Goal: Task Accomplishment & Management: Complete application form

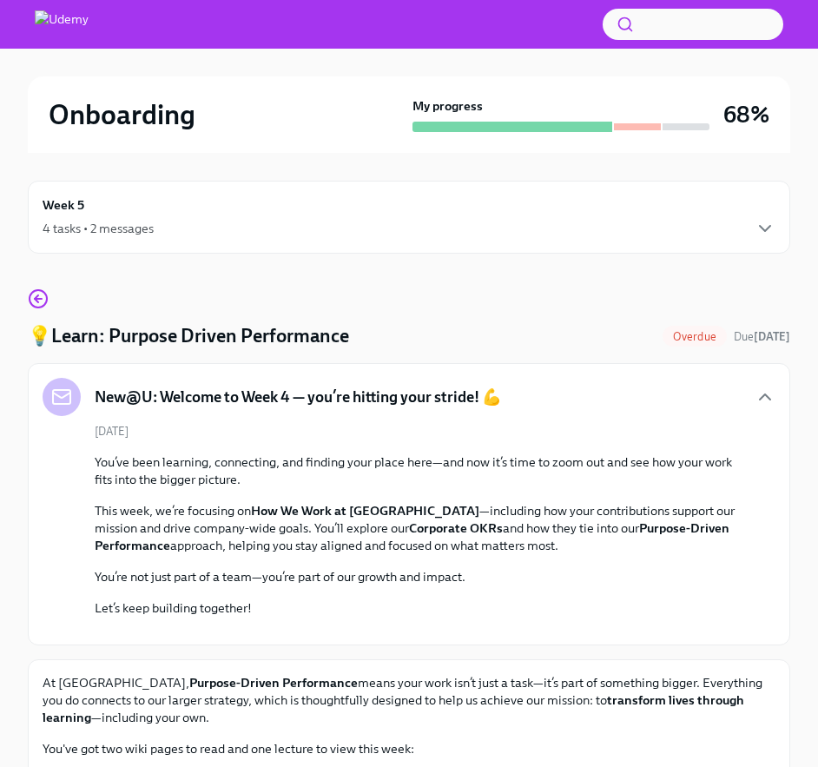
scroll to position [596, 0]
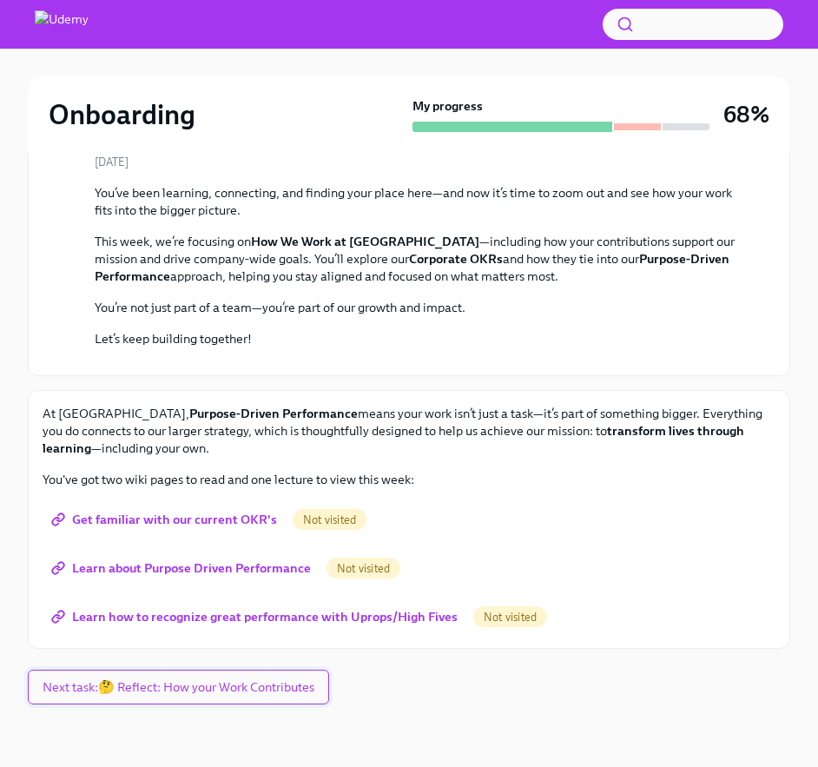
click at [229, 683] on span "Next task : 🤔 Reflect: How your Work Contributes" at bounding box center [179, 686] width 272 height 17
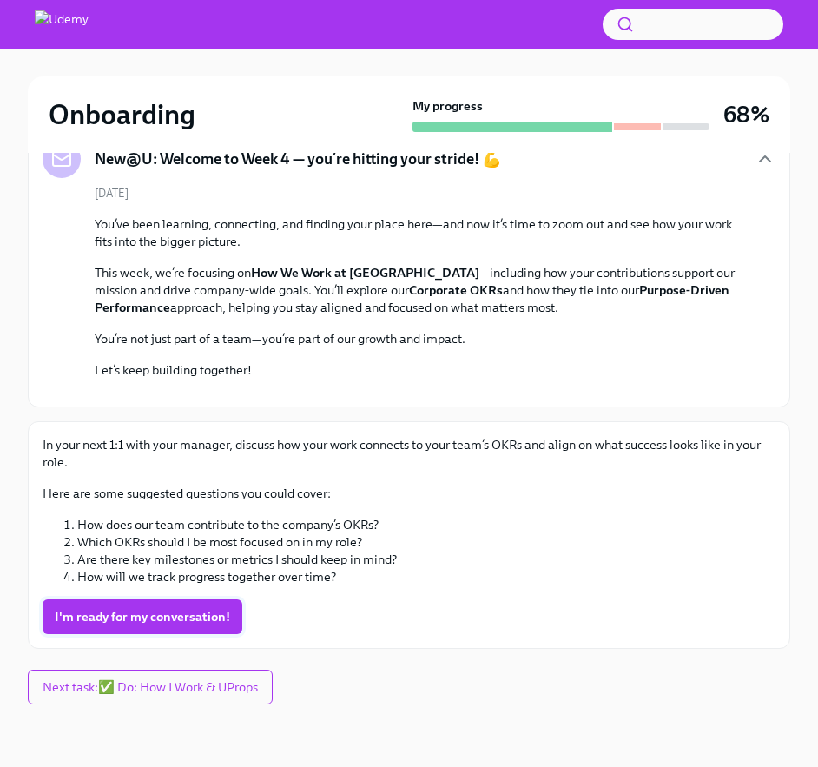
click at [197, 616] on span "I'm ready for my conversation!" at bounding box center [142, 616] width 175 height 17
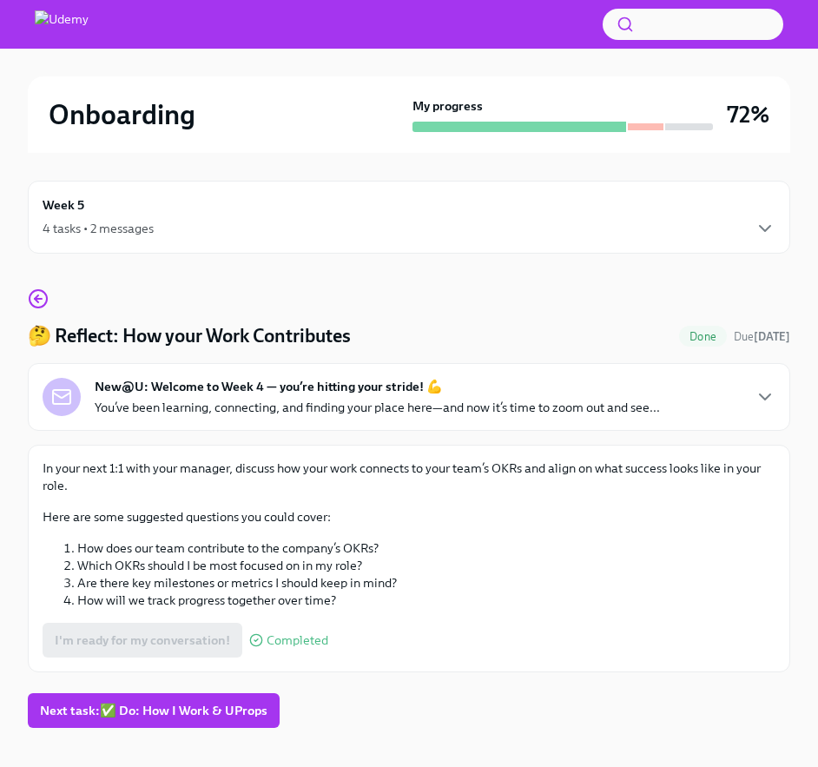
scroll to position [23, 0]
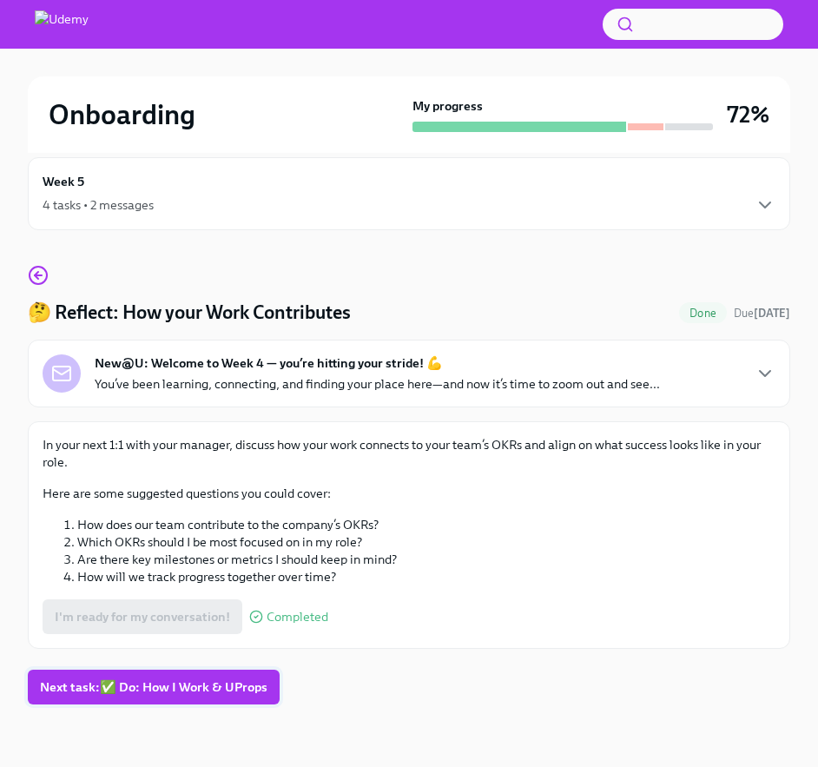
click at [221, 692] on span "Next task : ✅ Do: How I Work & UProps" at bounding box center [154, 686] width 228 height 17
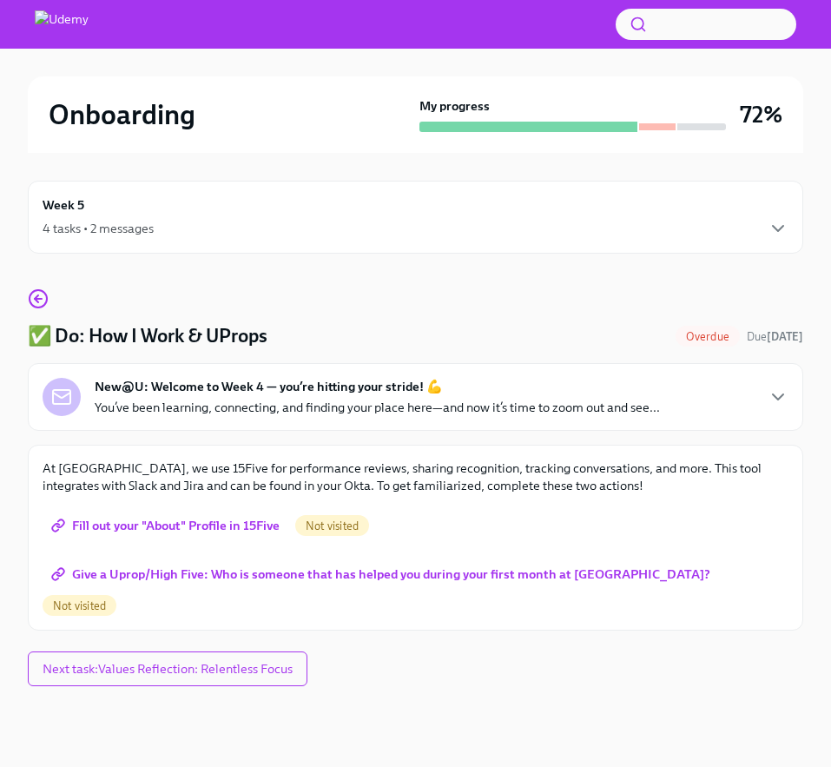
click at [727, 380] on div "New@U: Welcome to Week 4 — you’re hitting your stride! 💪 You’ve been learning, …" at bounding box center [416, 397] width 746 height 38
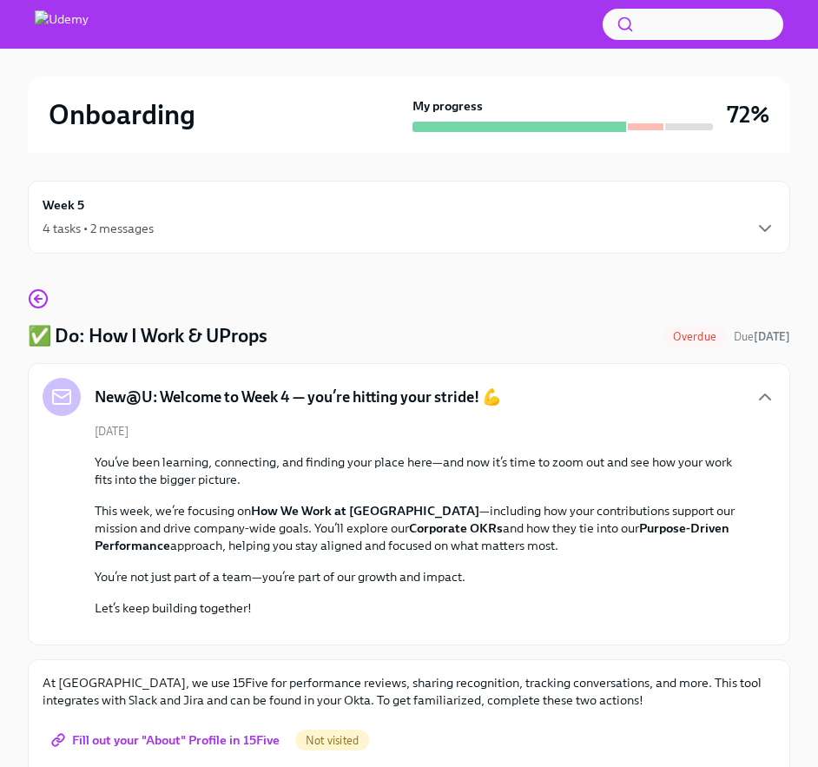
click at [178, 216] on div "Week 5 4 tasks • 2 messages" at bounding box center [409, 216] width 733 height 43
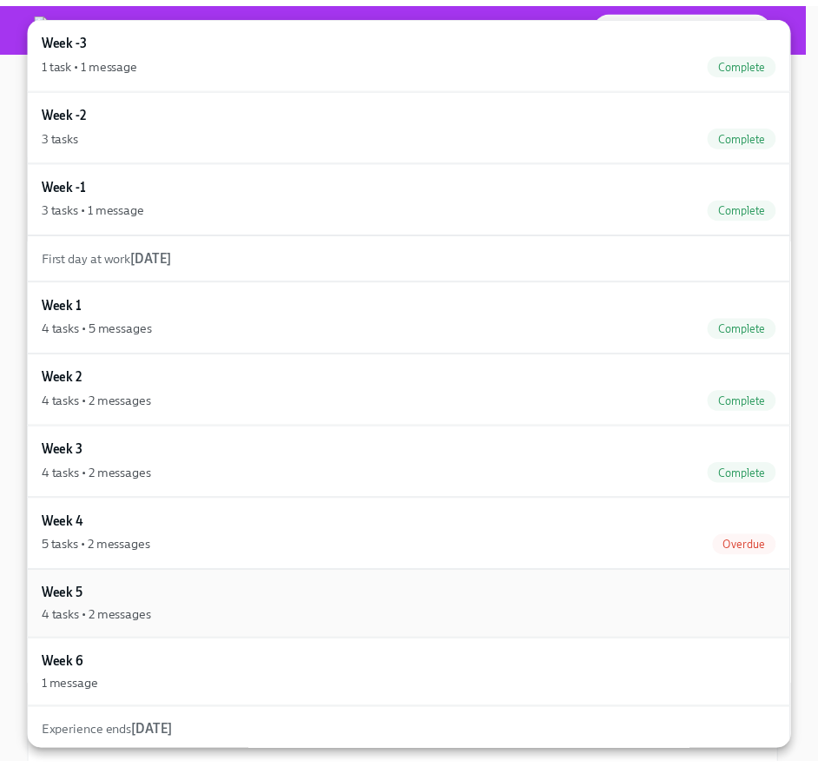
scroll to position [4, 0]
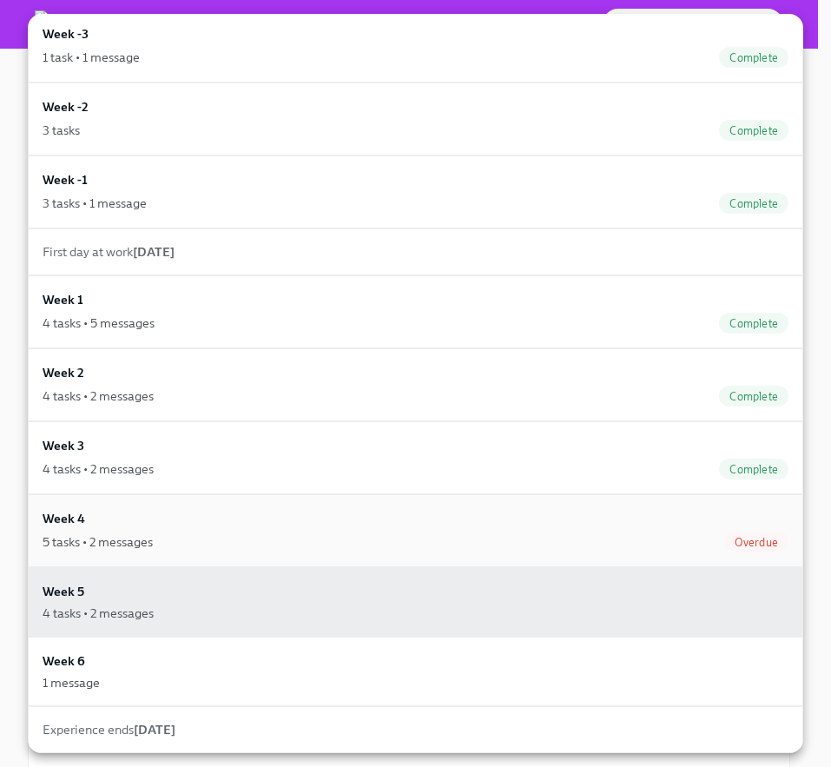
click at [135, 519] on div "Week 4 5 tasks • 2 messages Overdue" at bounding box center [416, 530] width 746 height 43
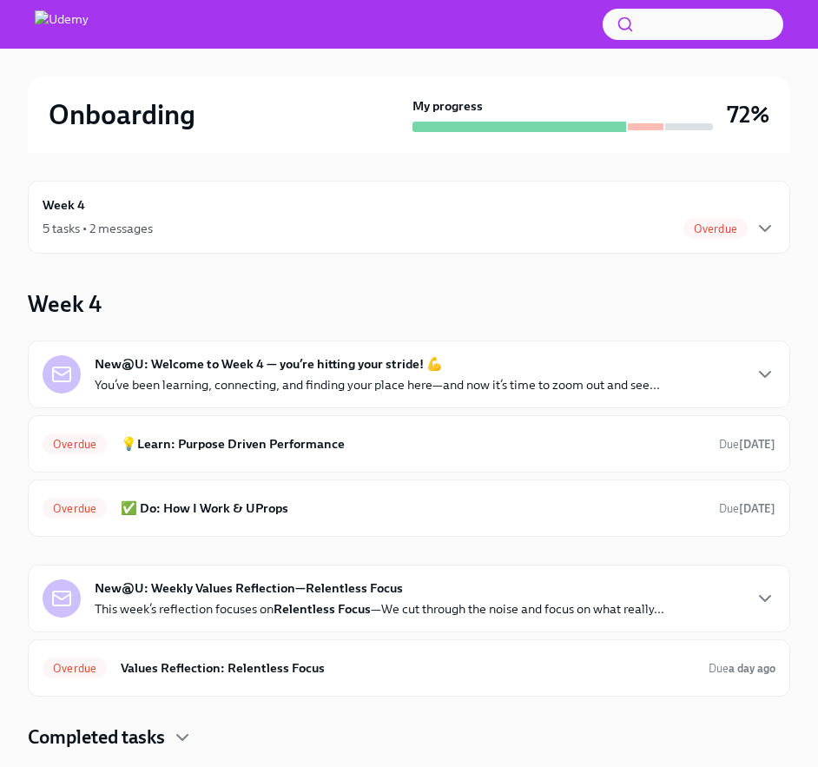
click at [765, 388] on div "New@U: Welcome to Week 4 — you’re hitting your stride! 💪 You’ve been learning, …" at bounding box center [409, 374] width 733 height 38
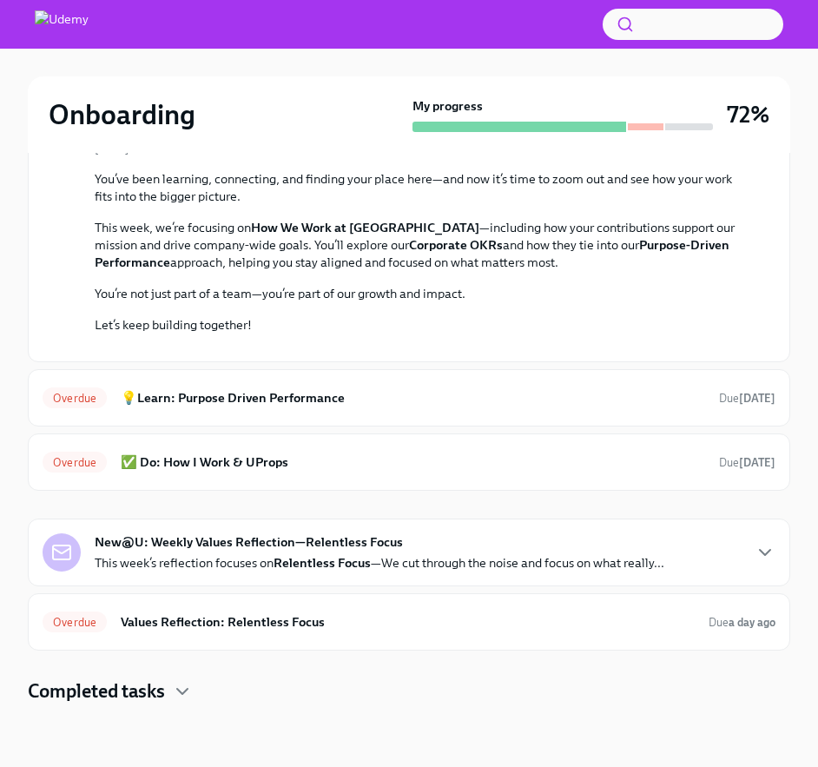
scroll to position [587, 0]
click at [768, 549] on icon "button" at bounding box center [765, 552] width 21 height 21
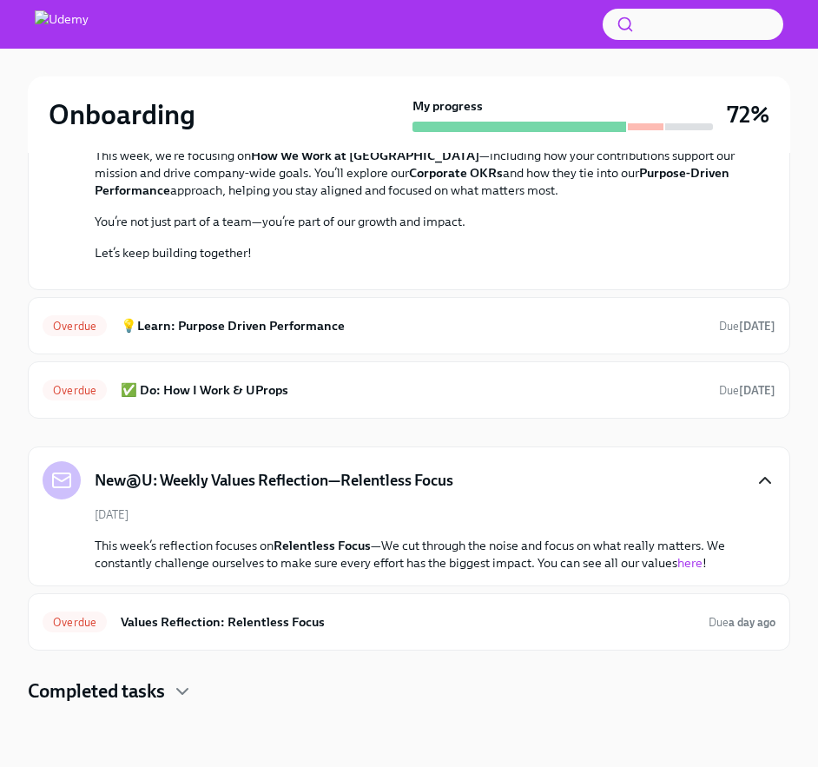
scroll to position [659, 0]
click at [599, 608] on div "Overdue Values Reflection: Relentless Focus Due a day ago" at bounding box center [409, 622] width 733 height 28
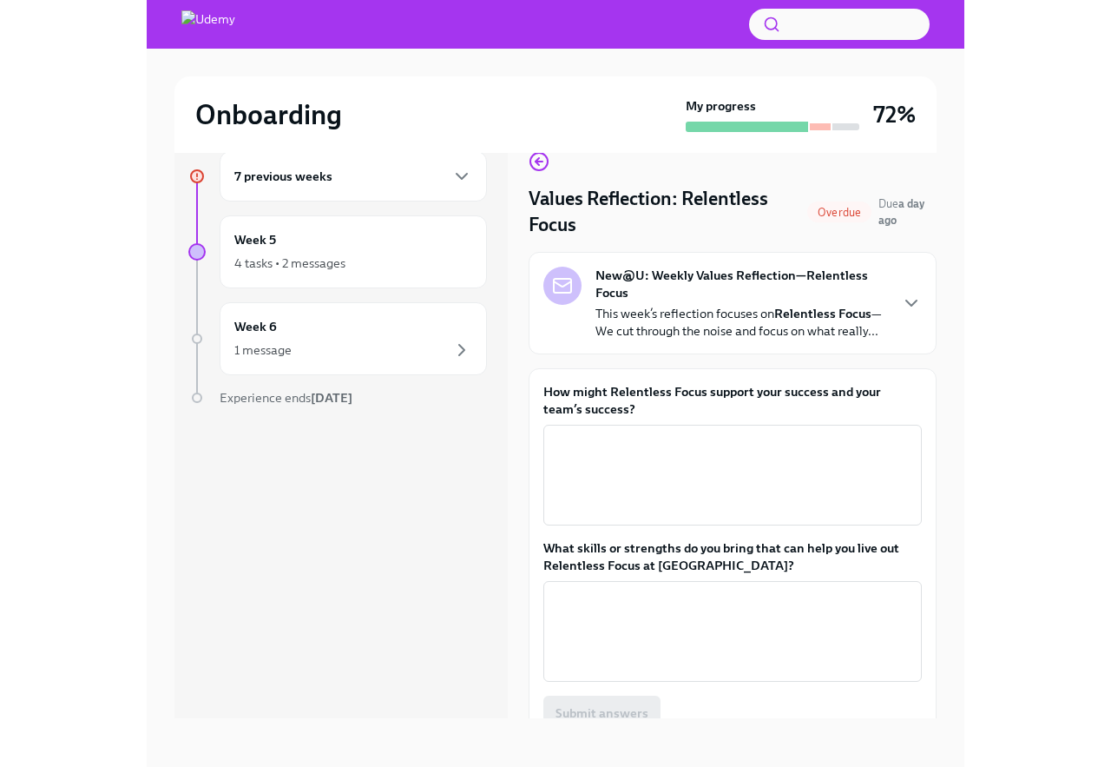
scroll to position [31, 0]
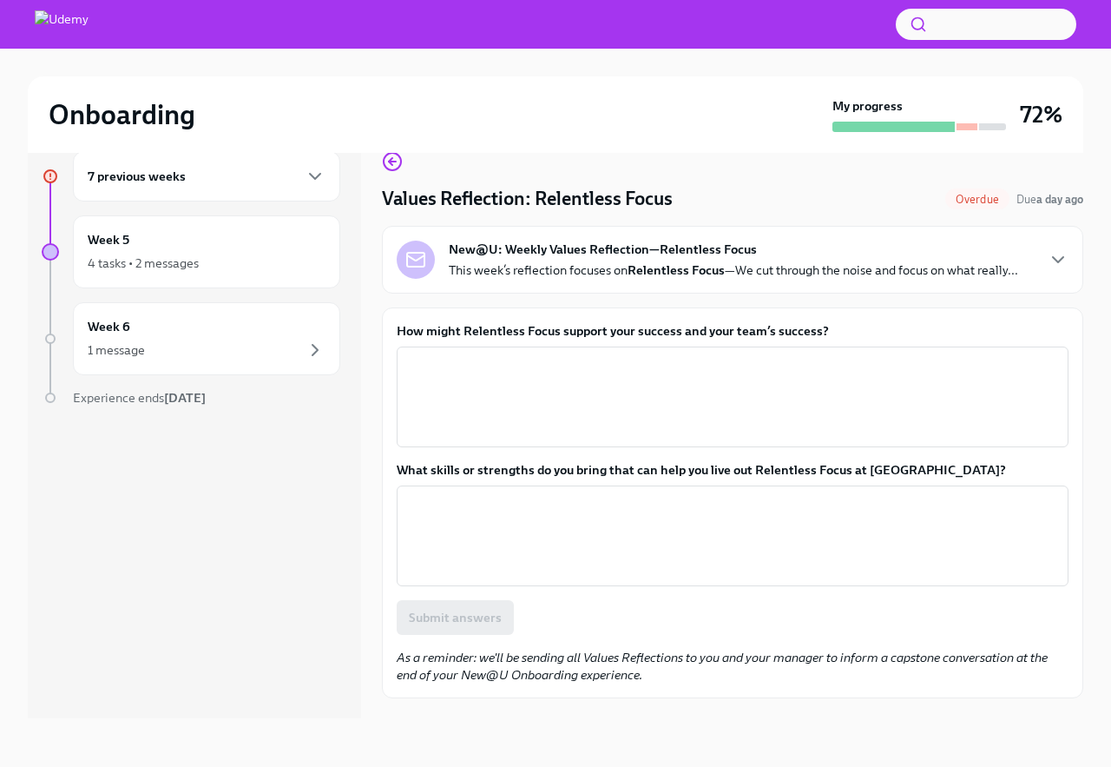
click at [485, 279] on p "This week’s reflection focuses on Relentless Focus —We cut through the noise an…" at bounding box center [734, 269] width 570 height 17
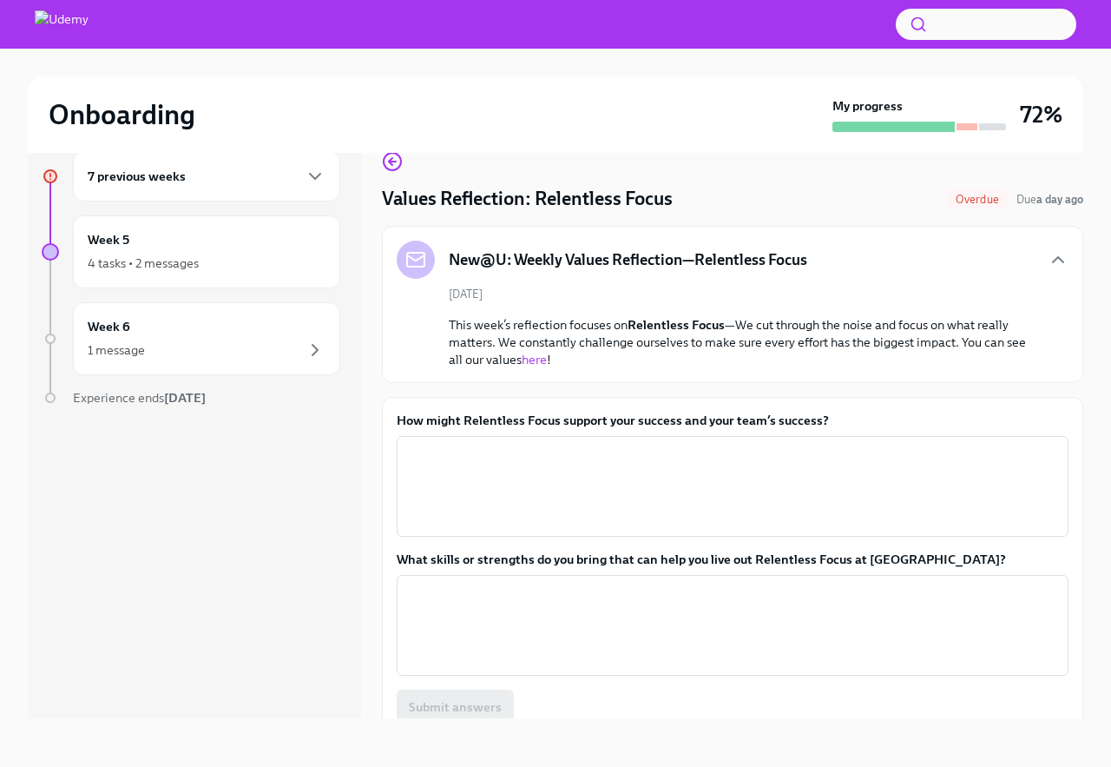
click at [597, 366] on p "This week’s reflection focuses on Relentless Focus —We cut through the noise an…" at bounding box center [745, 342] width 592 height 52
click at [547, 366] on link "here" at bounding box center [534, 360] width 25 height 16
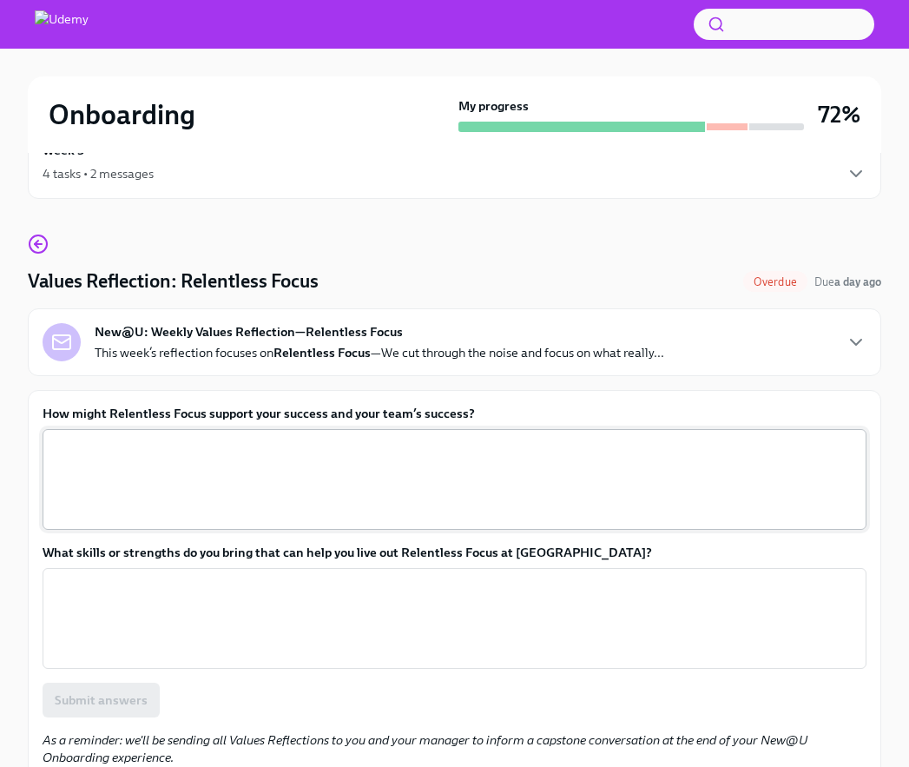
scroll to position [52, 0]
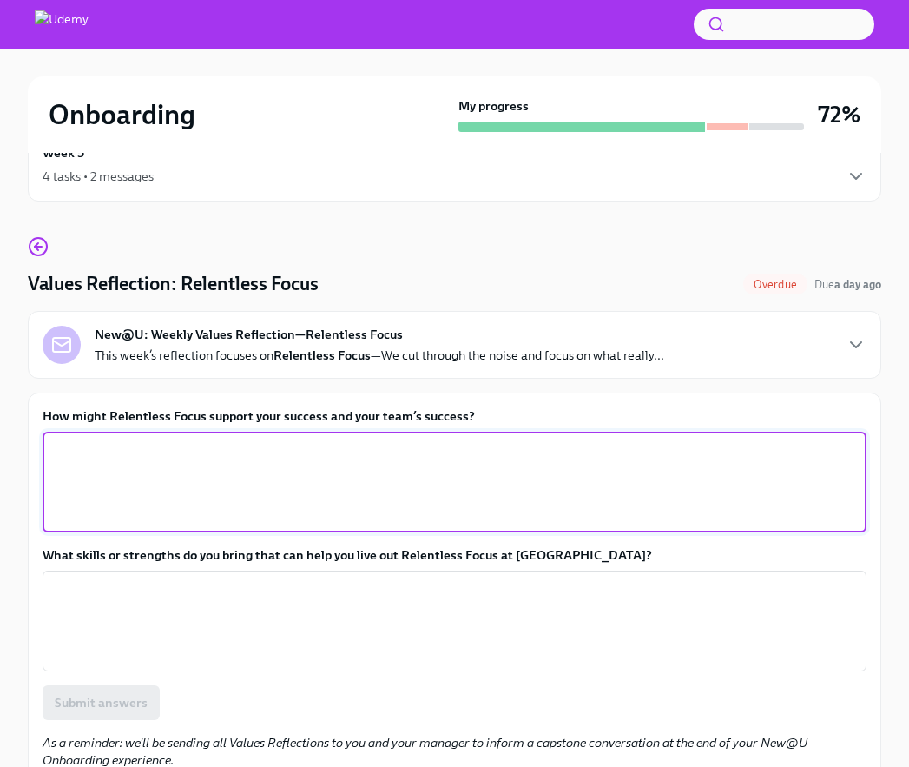
click at [595, 465] on textarea "How might Relentless Focus support your success and your team’s success?" at bounding box center [454, 481] width 803 height 83
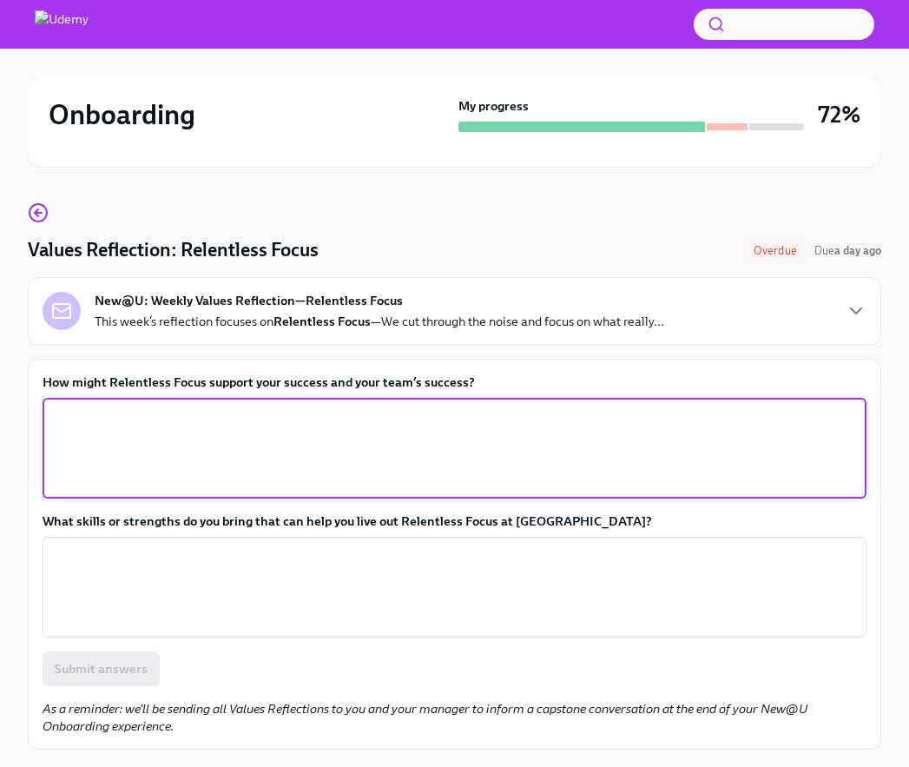
scroll to position [88, 0]
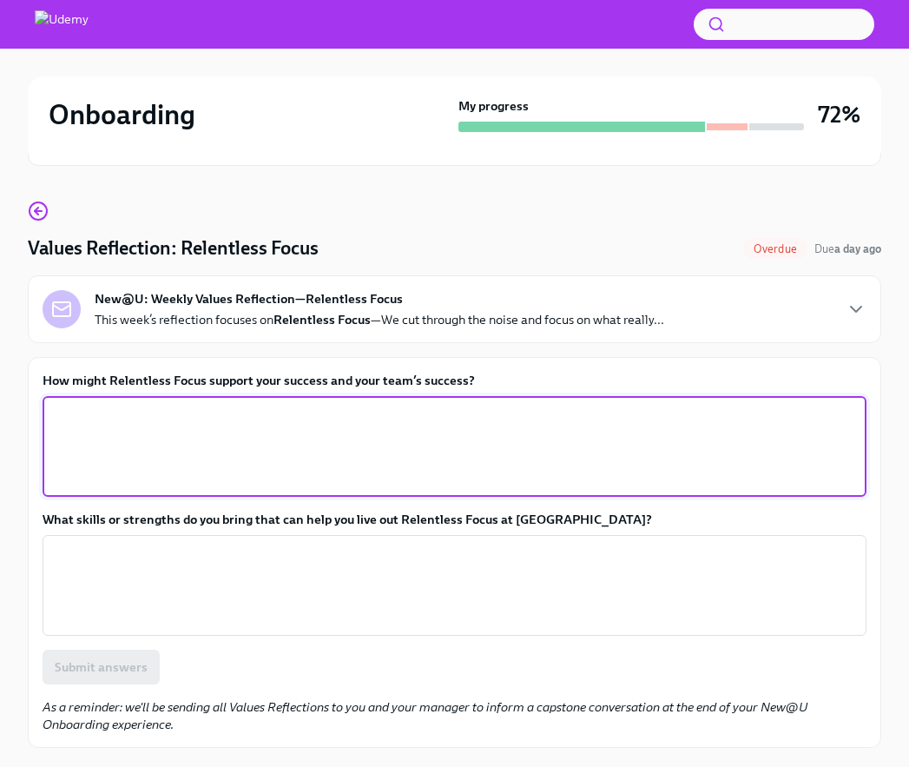
click at [259, 466] on textarea "How might Relentless Focus support your success and your team’s success?" at bounding box center [454, 446] width 803 height 83
click at [146, 437] on textarea "KNOW HOY" at bounding box center [454, 446] width 803 height 83
type textarea "Know what to rpioritize is a really important thing"
click at [107, 540] on div "x ​" at bounding box center [455, 585] width 824 height 101
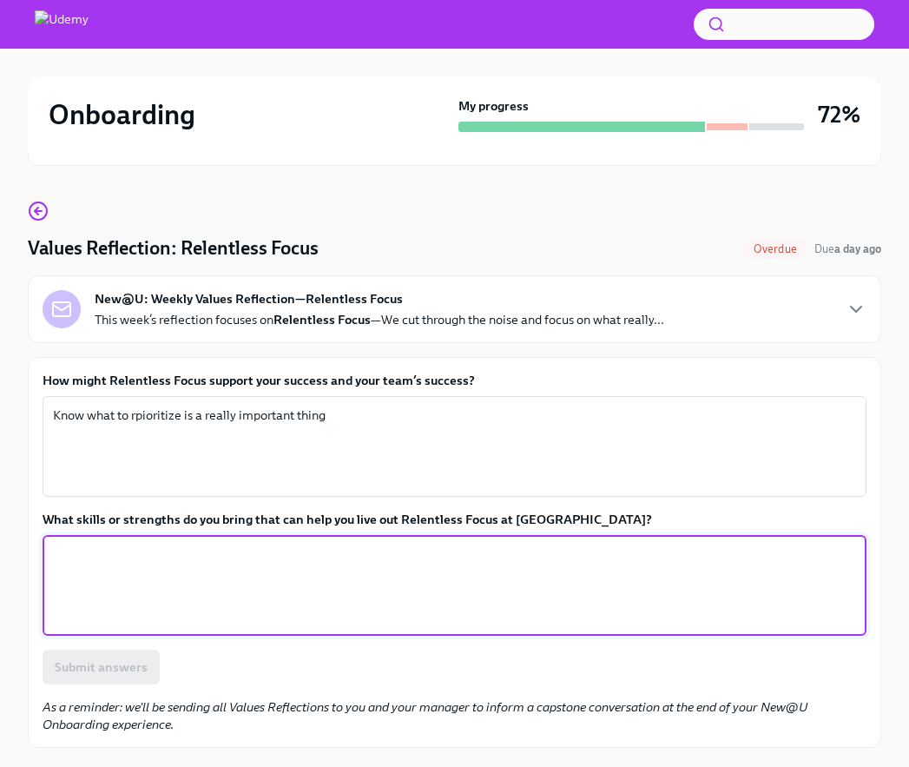
click at [143, 561] on textarea "What skills or strengths do you bring that can help you live out Relentless Foc…" at bounding box center [454, 585] width 803 height 83
type textarea "I"
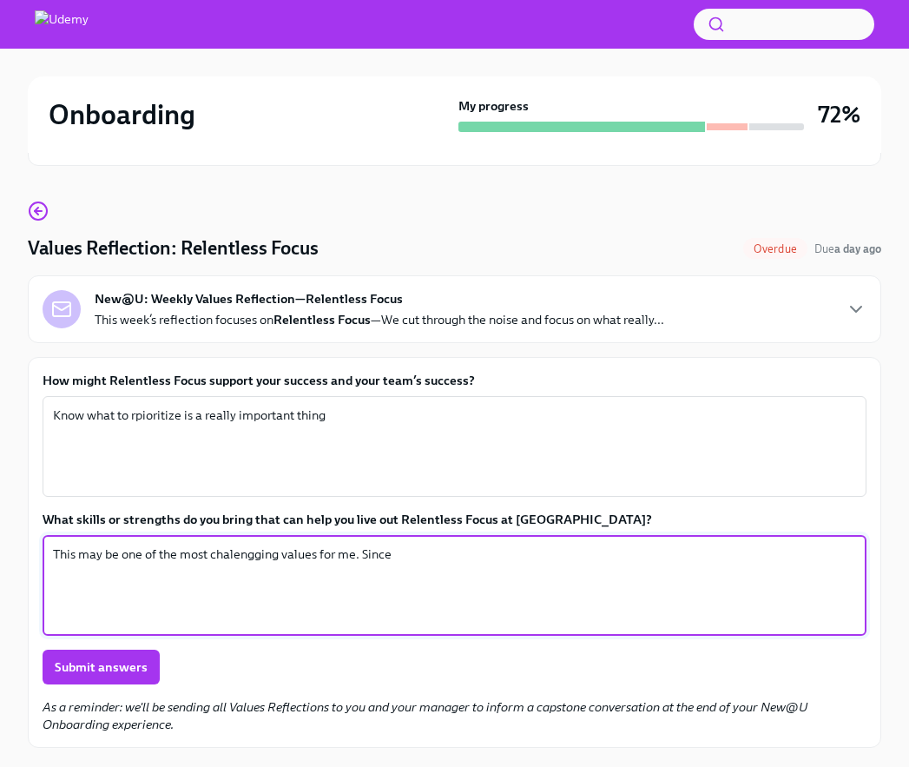
click at [249, 549] on textarea "This may be one of the most chalengging values for me. Since" at bounding box center [454, 585] width 803 height 83
click at [464, 555] on textarea "This may be one of the most chalenging values for me. Since" at bounding box center [454, 585] width 803 height 83
click at [229, 557] on textarea "This may be one of the most chalenging values for me. Since" at bounding box center [454, 585] width 803 height 83
click at [478, 573] on textarea "This may be one of the most challenging values for me. Since" at bounding box center [454, 585] width 803 height 83
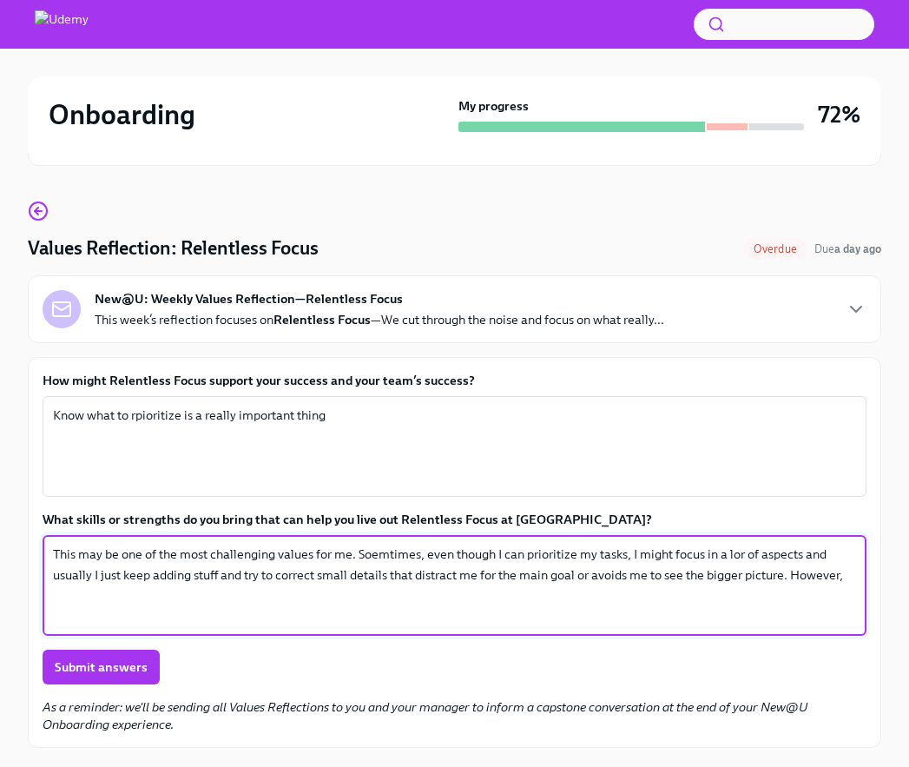
click at [739, 553] on textarea "This may be one of the most challenging values for me. Soemtimes, even though I…" at bounding box center [454, 585] width 803 height 83
click at [817, 575] on textarea "This may be one of the most challenging values for me. Soemtimes, even though I…" at bounding box center [454, 585] width 803 height 83
click at [214, 573] on textarea "This may be one of the most challenging values for me. Soemtimes, even though I…" at bounding box center [454, 585] width 803 height 83
click at [221, 573] on textarea "This may be one of the most challenging values for me. Soemtimes, even though I…" at bounding box center [454, 585] width 803 height 83
click at [331, 596] on textarea "This may be one of the most challenging values for me. Soemtimes, even though I…" at bounding box center [454, 585] width 803 height 83
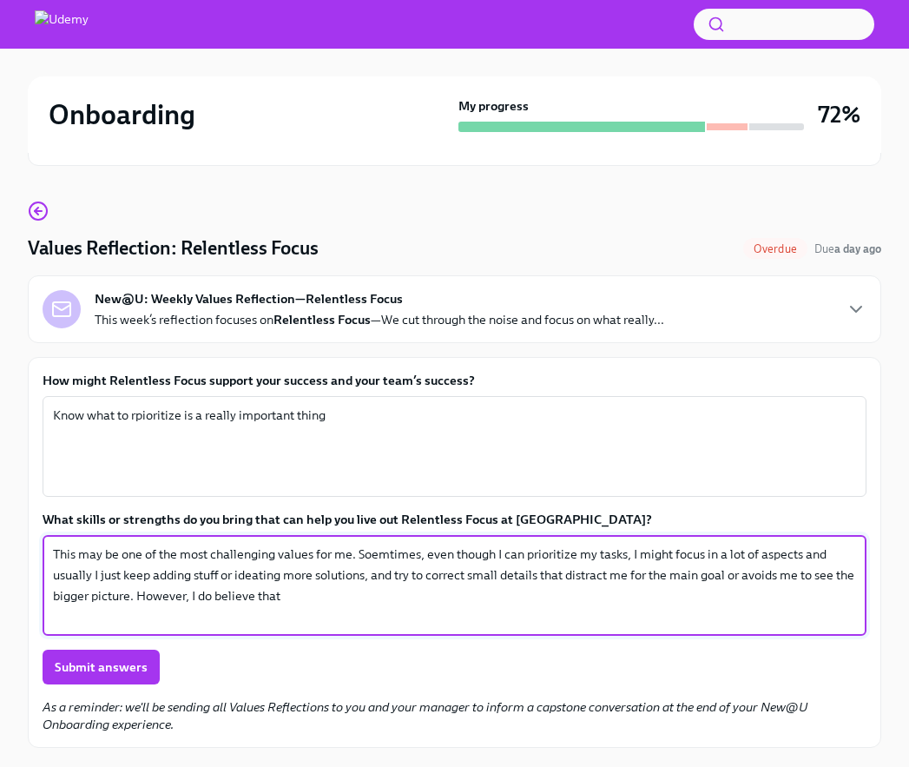
drag, startPoint x: 327, startPoint y: 596, endPoint x: 24, endPoint y: 540, distance: 308.1
click at [24, 540] on div "Onboarding My progress 72% Week 5 4 tasks • 2 messages Values Reflection: Relen…" at bounding box center [454, 413] width 909 height 905
click at [281, 519] on label "What skills or strengths do you bring that can help you live out Relentless Foc…" at bounding box center [455, 519] width 824 height 17
click at [281, 544] on textarea "This may be one of the most challenging values for me. Soemtimes, even though I…" at bounding box center [454, 585] width 803 height 83
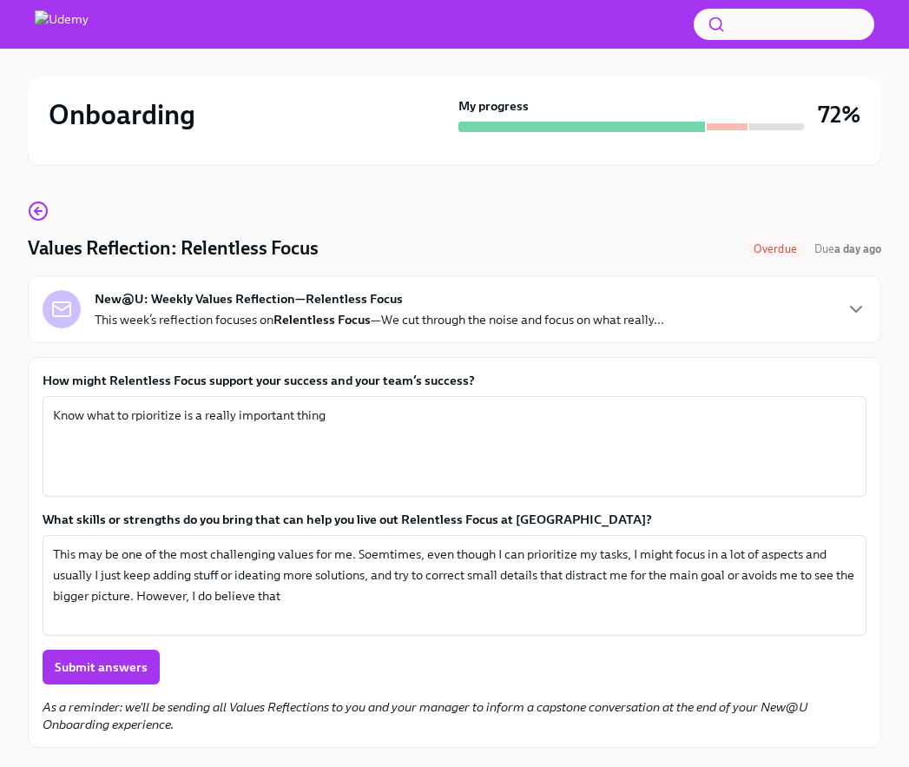
click at [281, 519] on label "What skills or strengths do you bring that can help you live out Relentless Foc…" at bounding box center [455, 519] width 824 height 17
click at [281, 544] on textarea "This may be one of the most challenging values for me. Soemtimes, even though I…" at bounding box center [454, 585] width 803 height 83
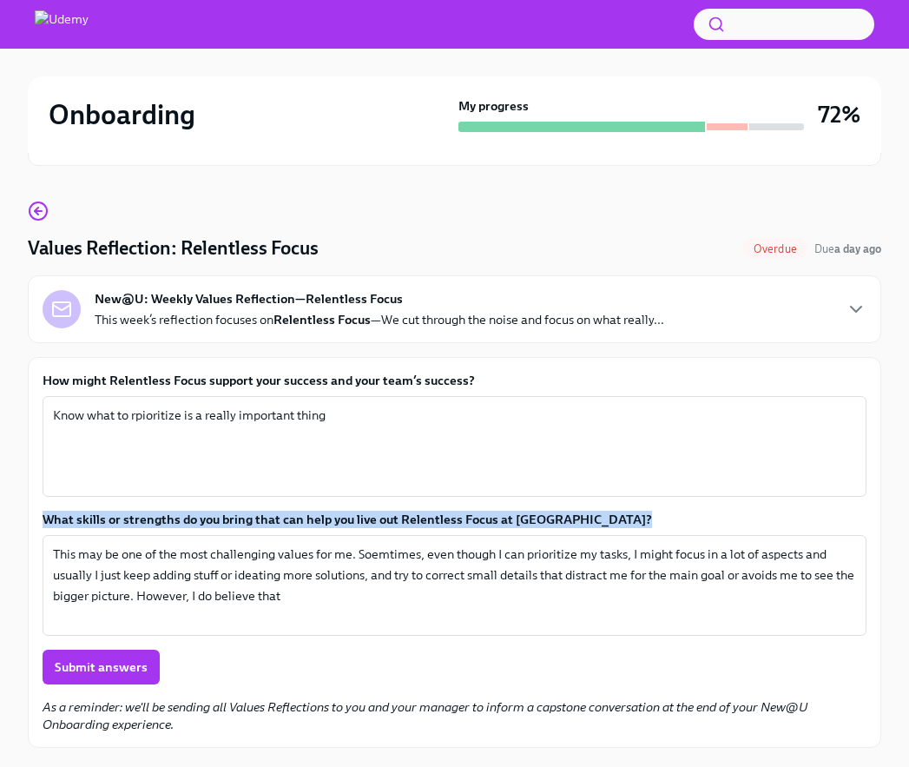
click at [281, 519] on label "What skills or strengths do you bring that can help you live out Relentless Foc…" at bounding box center [455, 519] width 824 height 17
click at [281, 544] on textarea "This may be one of the most challenging values for me. Soemtimes, even though I…" at bounding box center [454, 585] width 803 height 83
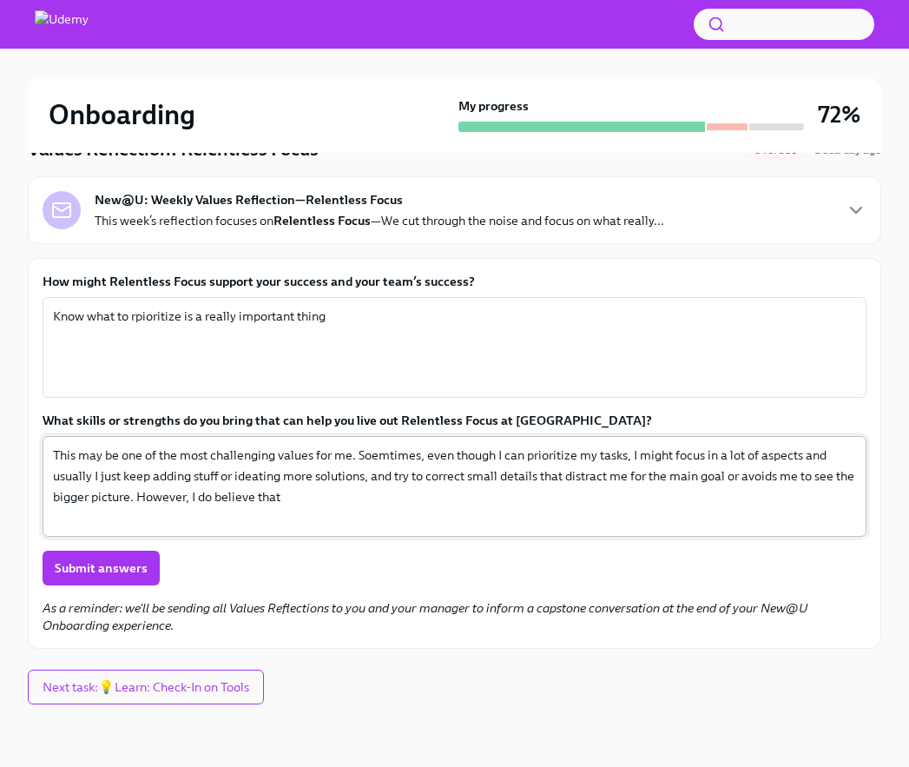
click at [233, 495] on textarea "This may be one of the most challenging values for me. Soemtimes, even though I…" at bounding box center [454, 486] width 803 height 83
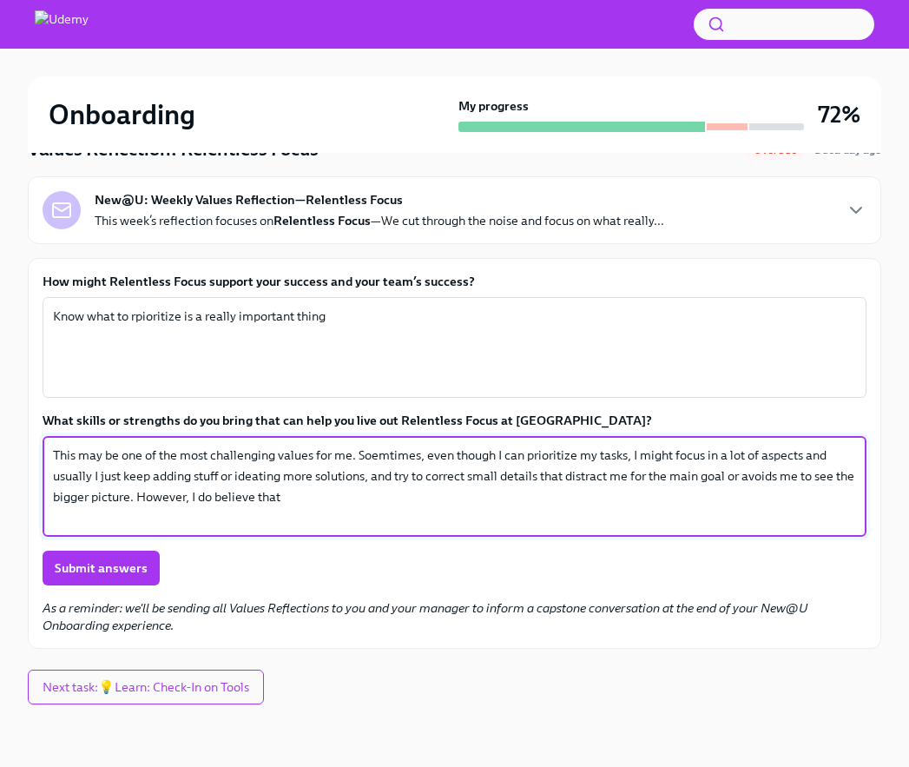
click at [233, 495] on textarea "This may be one of the most challenging values for me. Soemtimes, even though I…" at bounding box center [454, 486] width 803 height 83
paste textarea "Relentless Focus may be one of the most challenging values for me. While I can …"
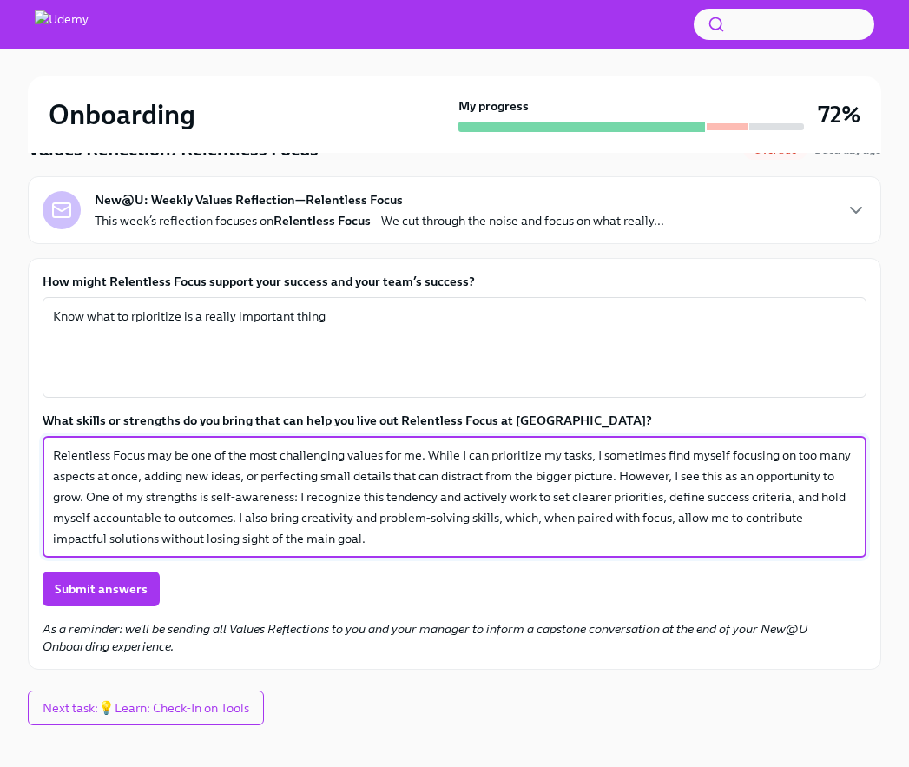
click at [209, 496] on textarea "Relentless Focus may be one of the most challenging values for me. While I can …" at bounding box center [454, 497] width 803 height 104
click at [196, 497] on textarea "Relentless Focus may be one of the most challenging values for me. While I can …" at bounding box center [454, 497] width 803 height 104
type textarea "Relentless Focus may be one of the most challenging values for me. While I can …"
click at [320, 275] on label "How might Relentless Focus support your success and your team’s success?" at bounding box center [455, 281] width 824 height 17
click at [320, 306] on textarea "Know what to rpioritize is a really important thing" at bounding box center [454, 347] width 803 height 83
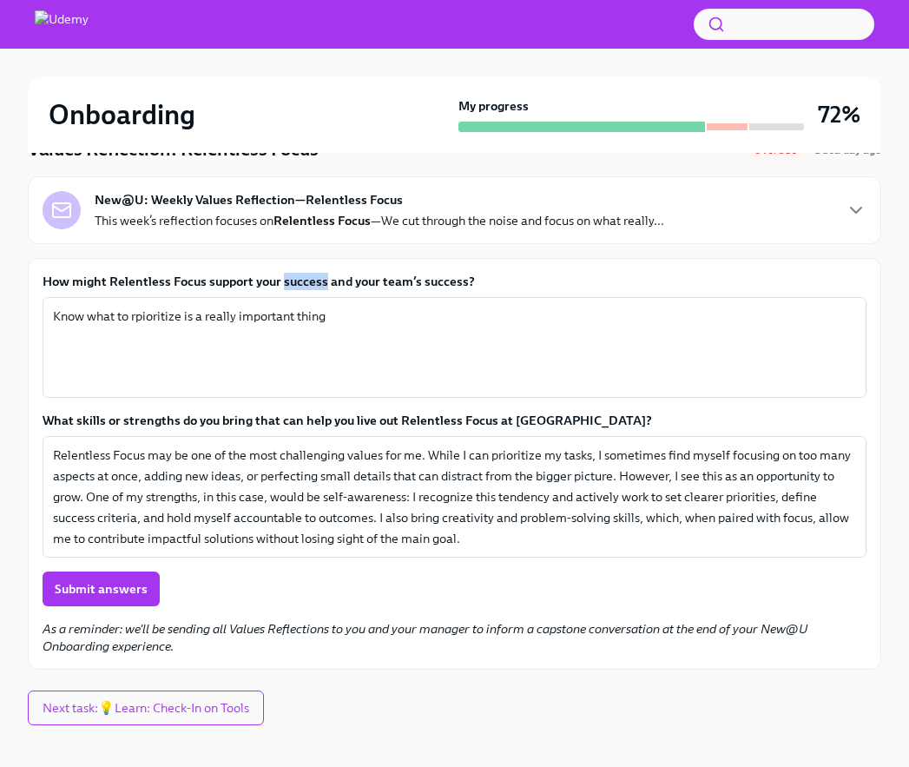
click at [320, 275] on label "How might Relentless Focus support your success and your team’s success?" at bounding box center [455, 281] width 824 height 17
click at [320, 306] on textarea "Know what to rpioritize is a really important thing" at bounding box center [454, 347] width 803 height 83
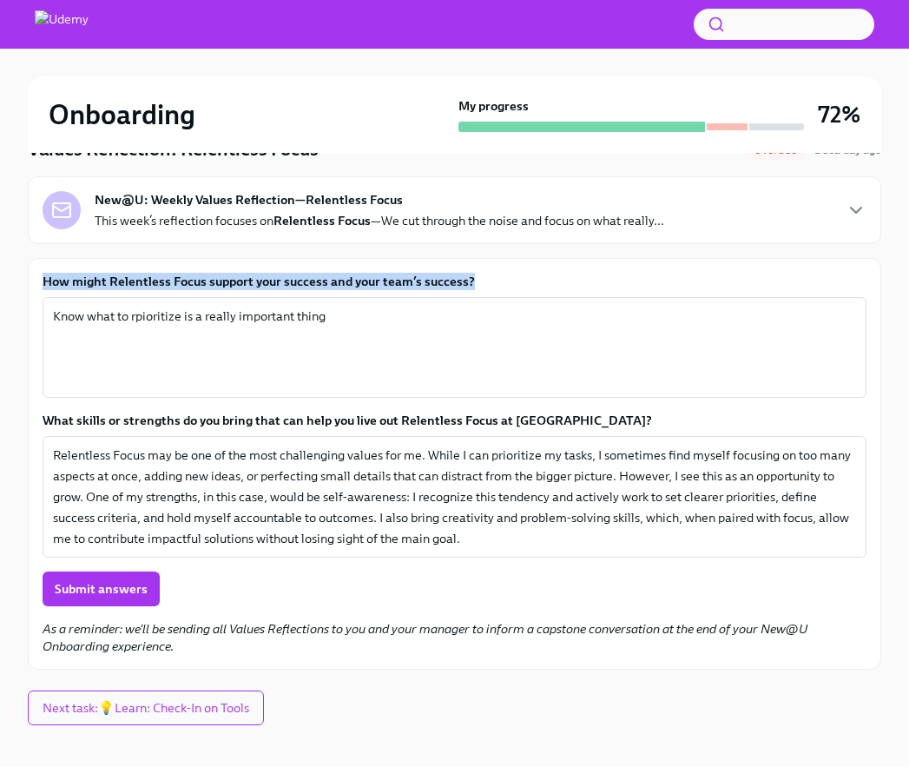
click at [320, 275] on label "How might Relentless Focus support your success and your team’s success?" at bounding box center [455, 281] width 824 height 17
click at [320, 306] on textarea "Know what to rpioritize is a really important thing" at bounding box center [454, 347] width 803 height 83
copy label "How might Relentless Focus support your success and your team’s success?"
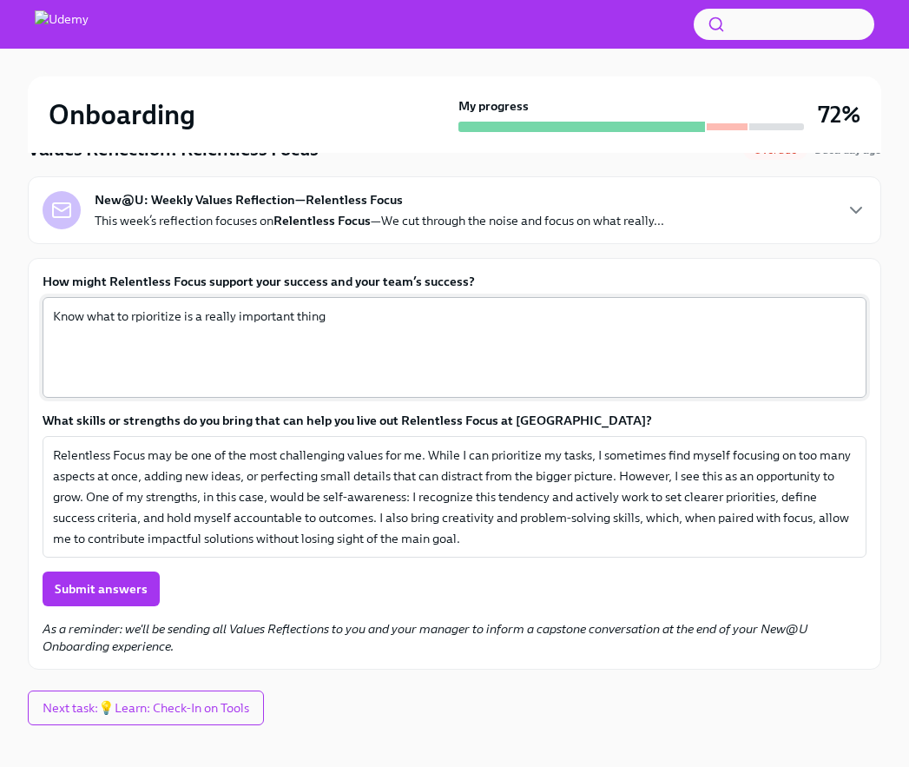
click at [220, 318] on textarea "Know what to rpioritize is a really important thing" at bounding box center [454, 347] width 803 height 83
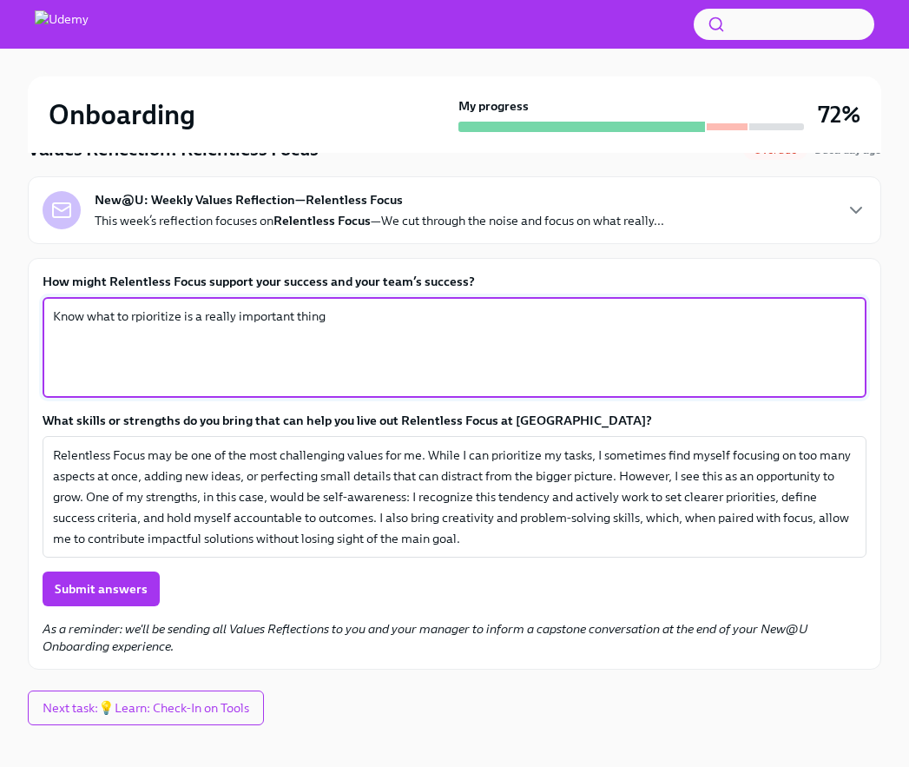
click at [220, 318] on textarea "Know what to rpioritize is a really important thing" at bounding box center [454, 347] width 803 height 83
paste textarea "Relentless Focus would support my success by helping me channel my energy into …"
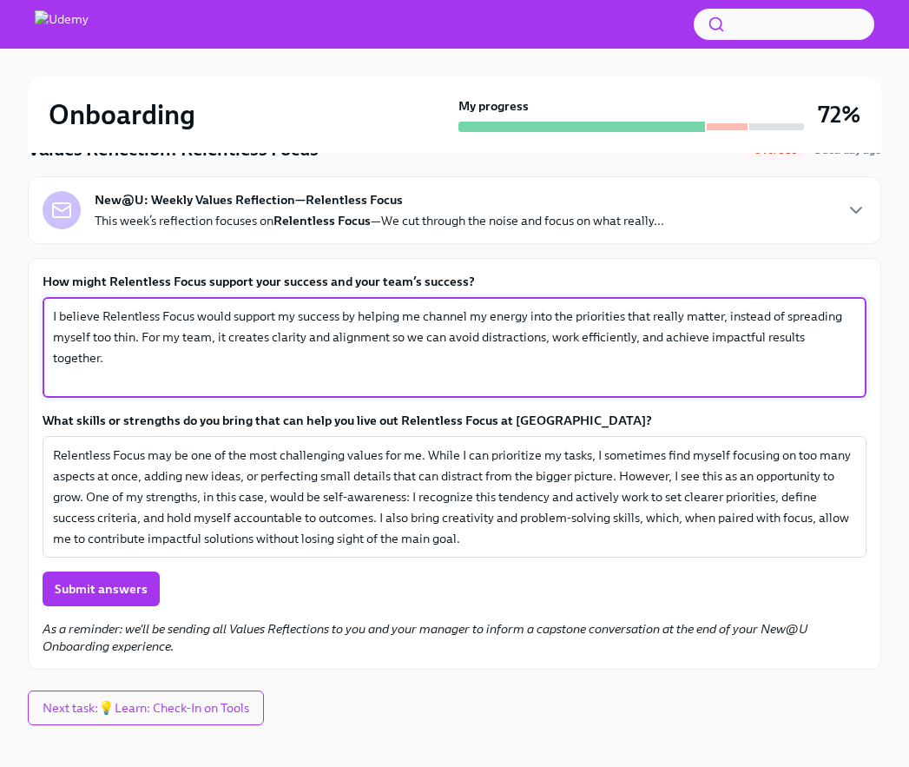
click at [100, 318] on textarea "I believe Relentless Focus would support my success by helping me channel my en…" at bounding box center [454, 347] width 803 height 83
drag, startPoint x: 193, startPoint y: 337, endPoint x: 170, endPoint y: 336, distance: 22.6
click at [170, 336] on textarea "I believe that Relentless Focus would support my success by helping me channel …" at bounding box center [454, 347] width 803 height 83
click at [225, 359] on textarea "I believe that Relentless Focus would support my success by helping me channel …" at bounding box center [454, 347] width 803 height 83
type textarea "I believe that Relentless Focus would support my success by helping me channel …"
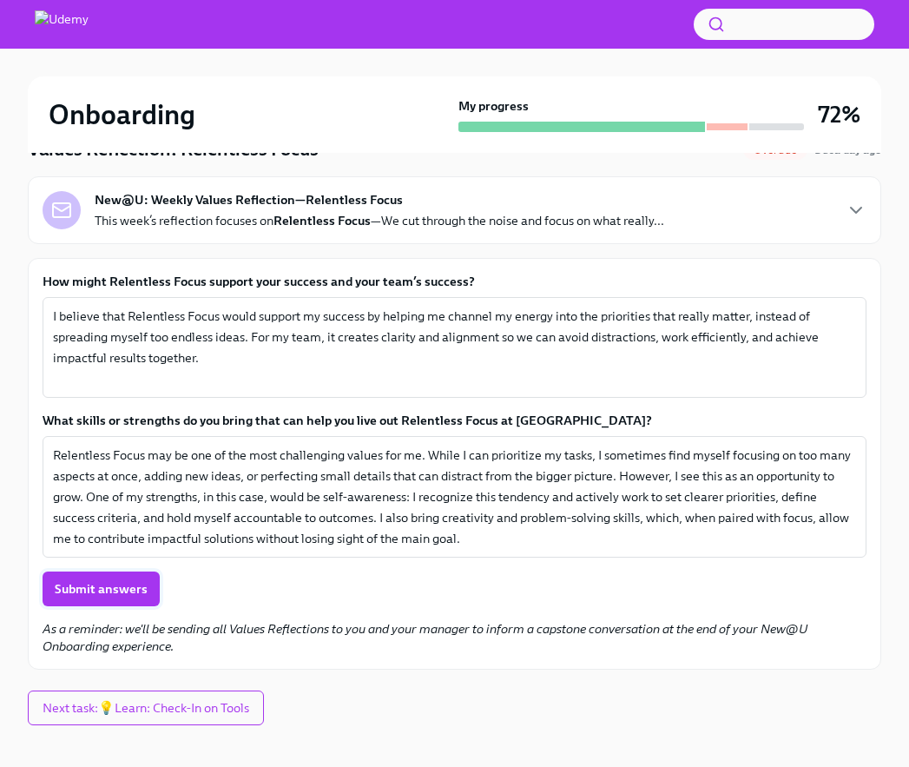
click at [125, 592] on span "Submit answers" at bounding box center [101, 588] width 93 height 17
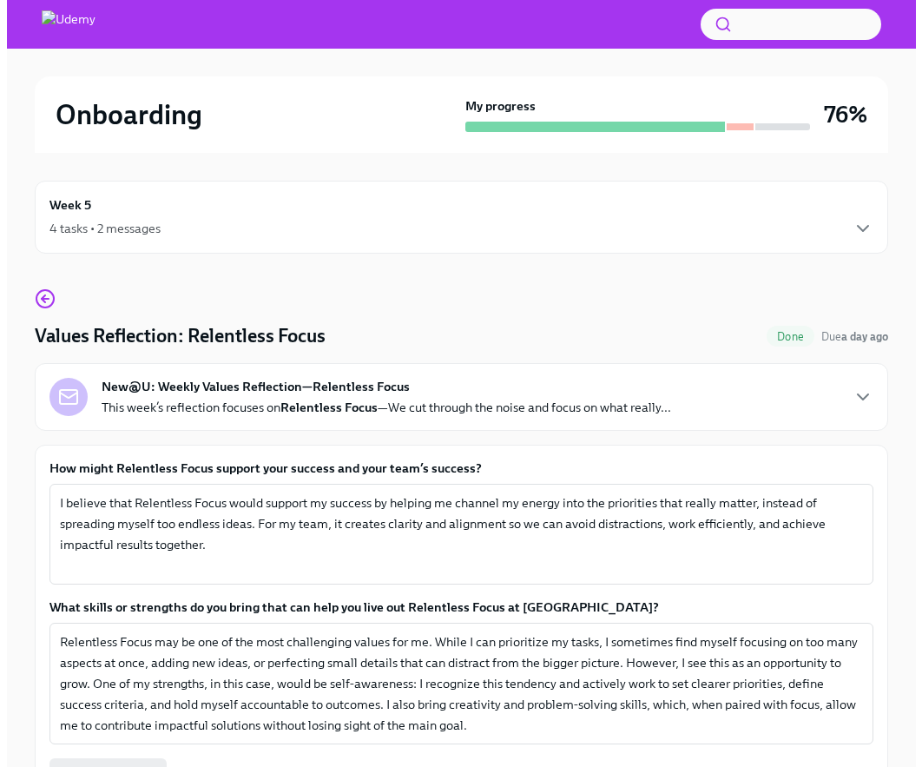
scroll to position [8, 0]
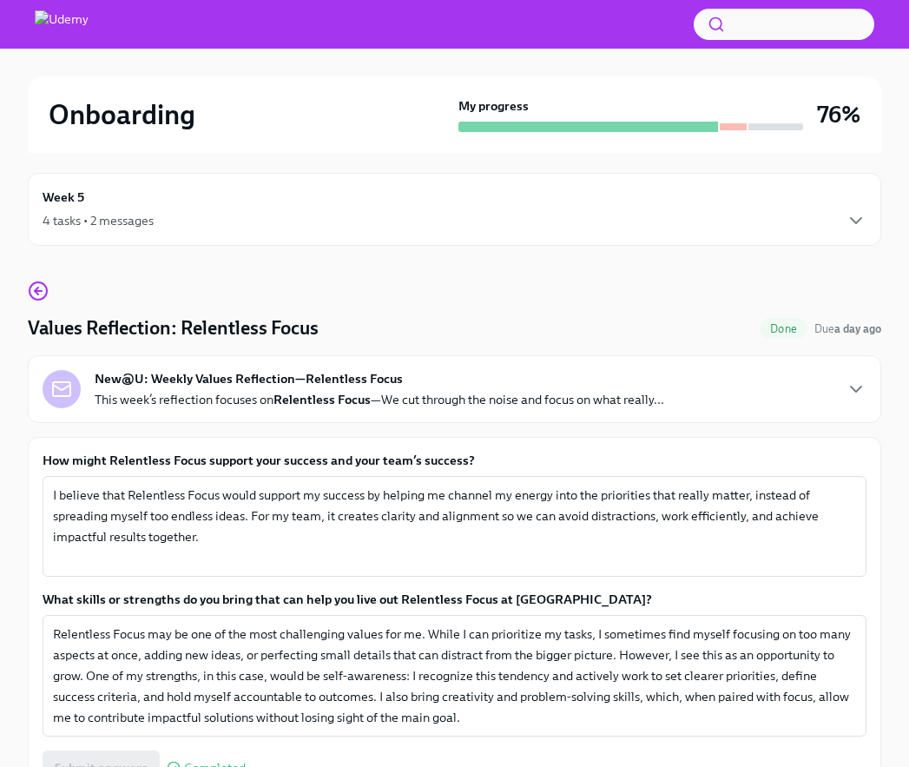
click at [817, 217] on div "Week 5 4 tasks • 2 messages" at bounding box center [455, 209] width 854 height 73
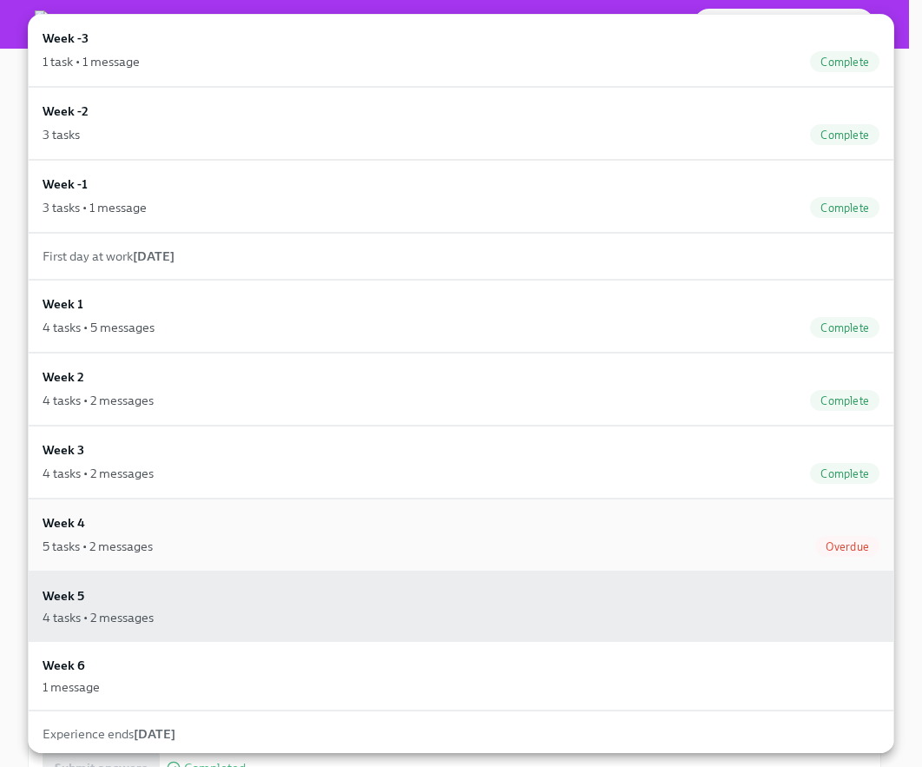
click at [709, 544] on div "5 tasks • 2 messages Overdue" at bounding box center [461, 546] width 837 height 21
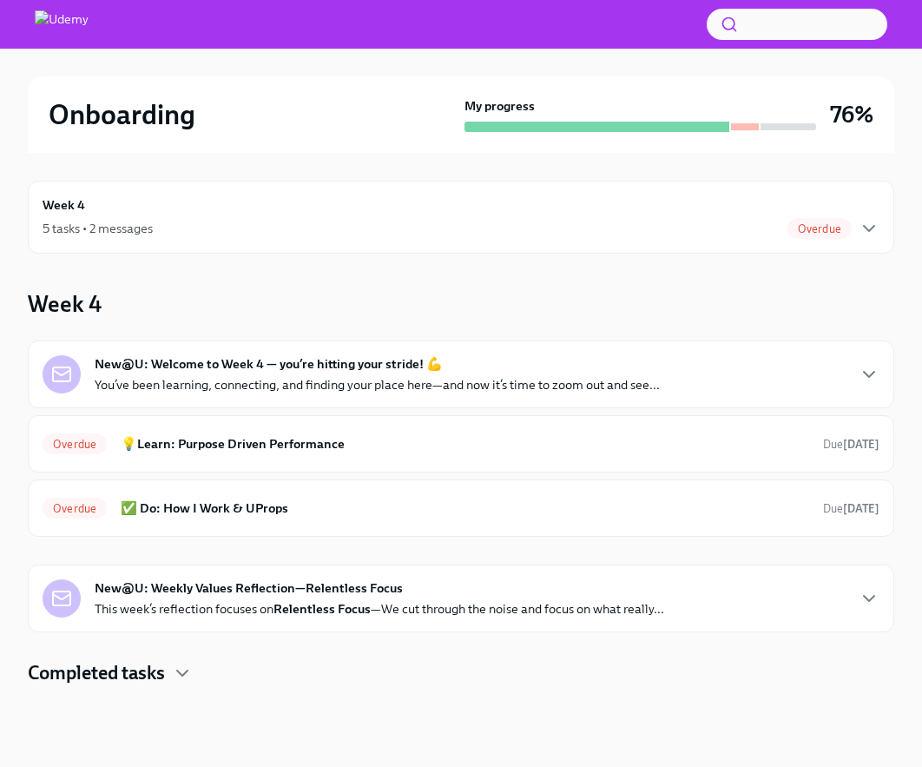
click at [400, 222] on div "5 tasks • 2 messages Overdue" at bounding box center [461, 228] width 837 height 21
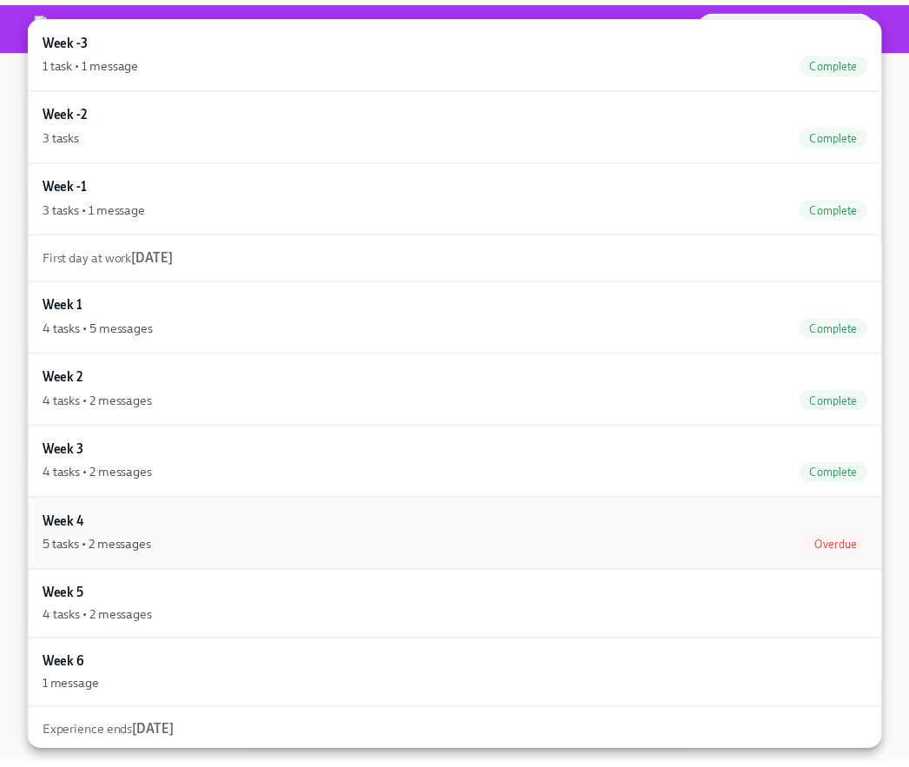
scroll to position [4, 0]
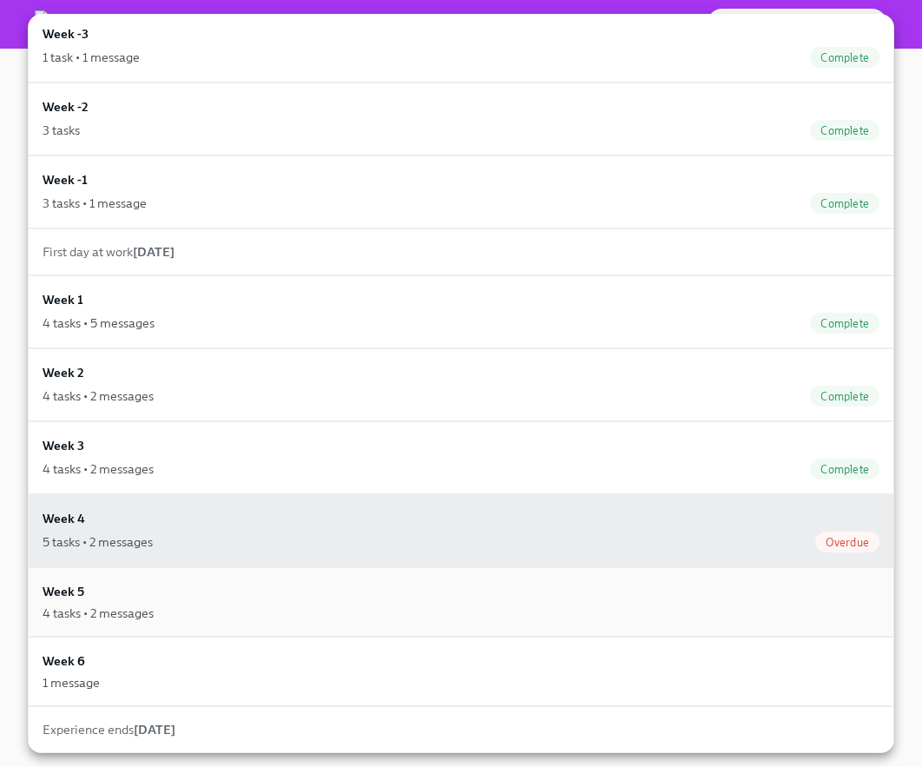
click at [169, 592] on div "Week 5 4 tasks • 2 messages" at bounding box center [461, 602] width 837 height 40
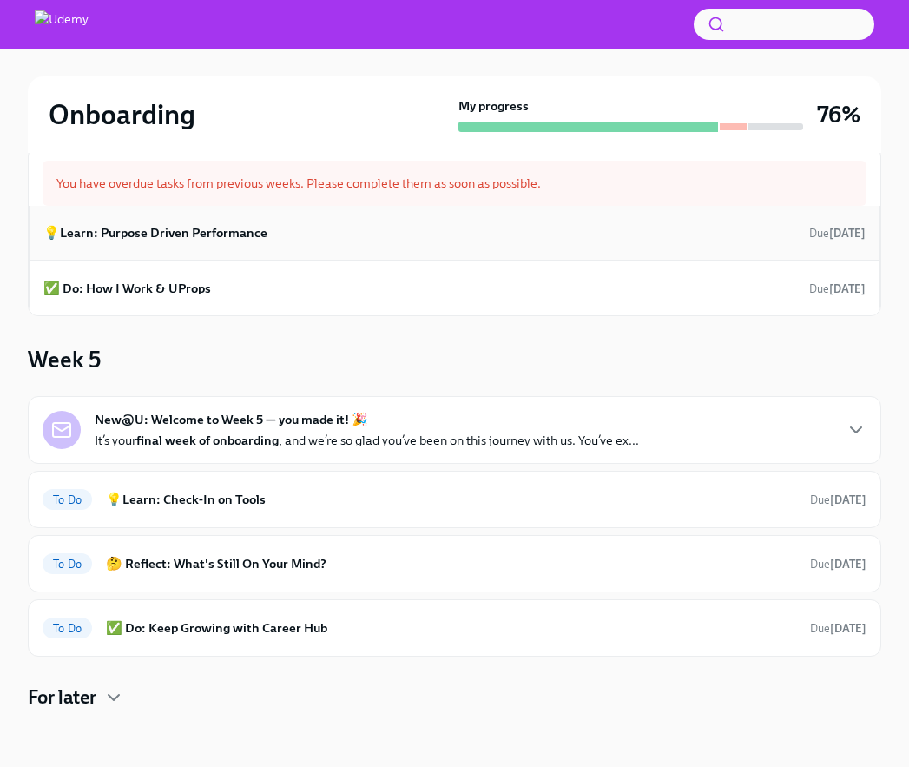
scroll to position [148, 0]
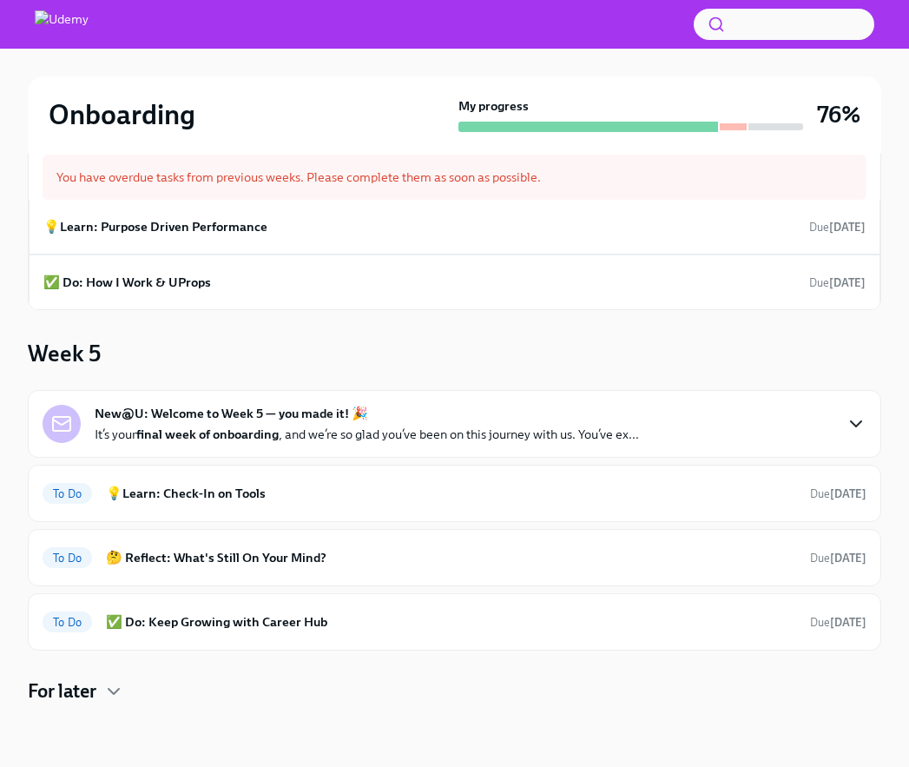
click at [817, 429] on icon "button" at bounding box center [856, 423] width 21 height 21
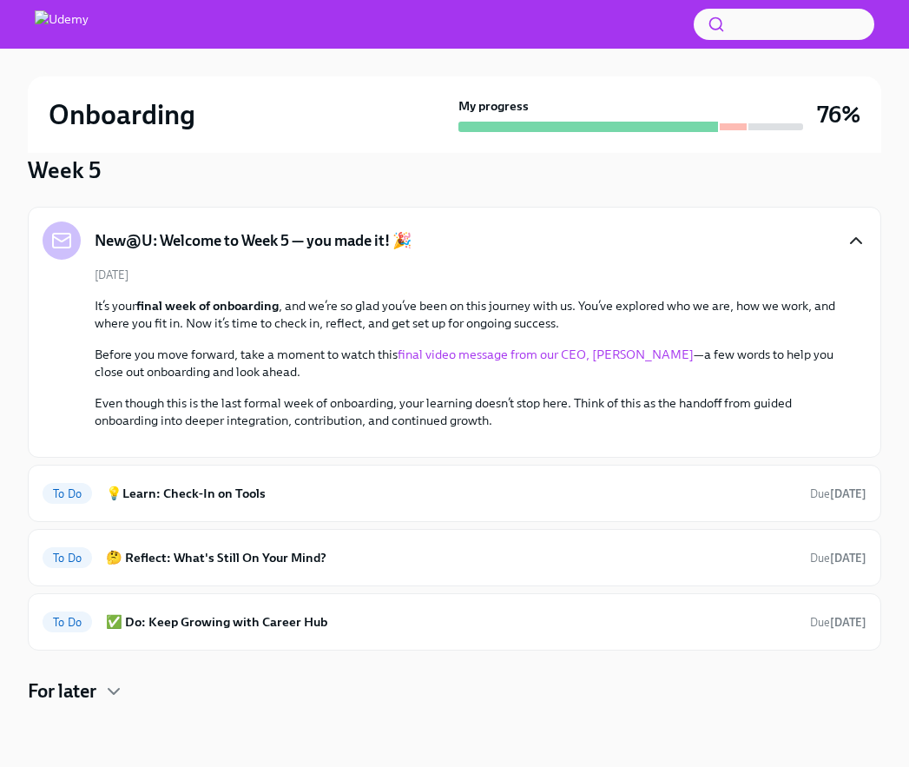
scroll to position [577, 0]
click at [423, 494] on h6 "💡Learn: Check-In on Tools" at bounding box center [451, 493] width 690 height 19
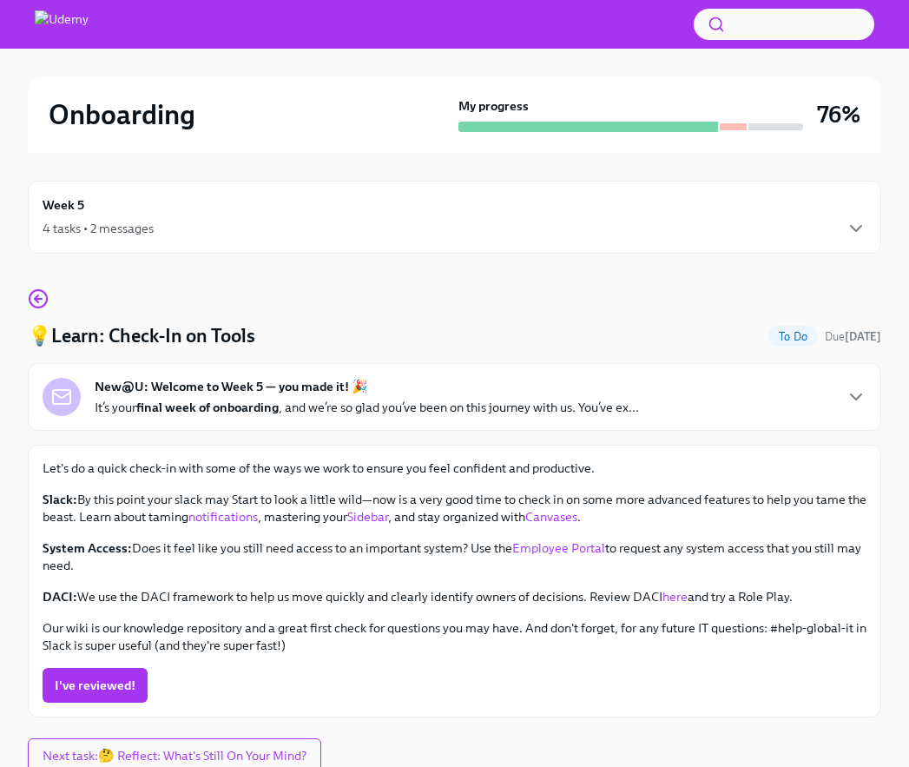
click at [415, 214] on div "Week 5 4 tasks • 2 messages" at bounding box center [455, 216] width 824 height 43
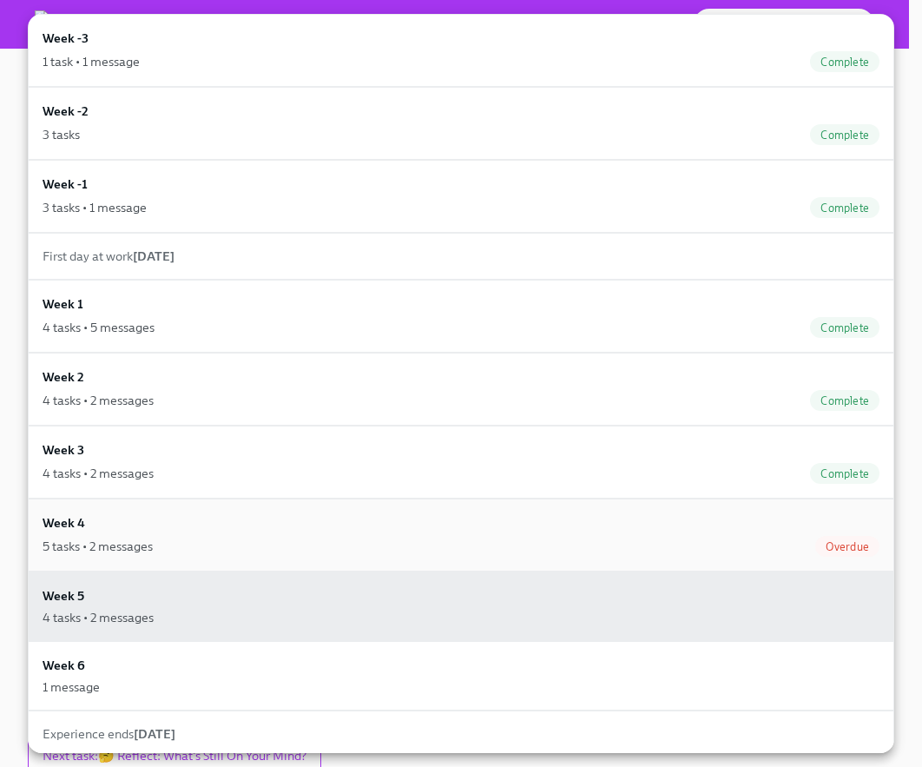
click at [102, 548] on div "5 tasks • 2 messages" at bounding box center [98, 546] width 110 height 17
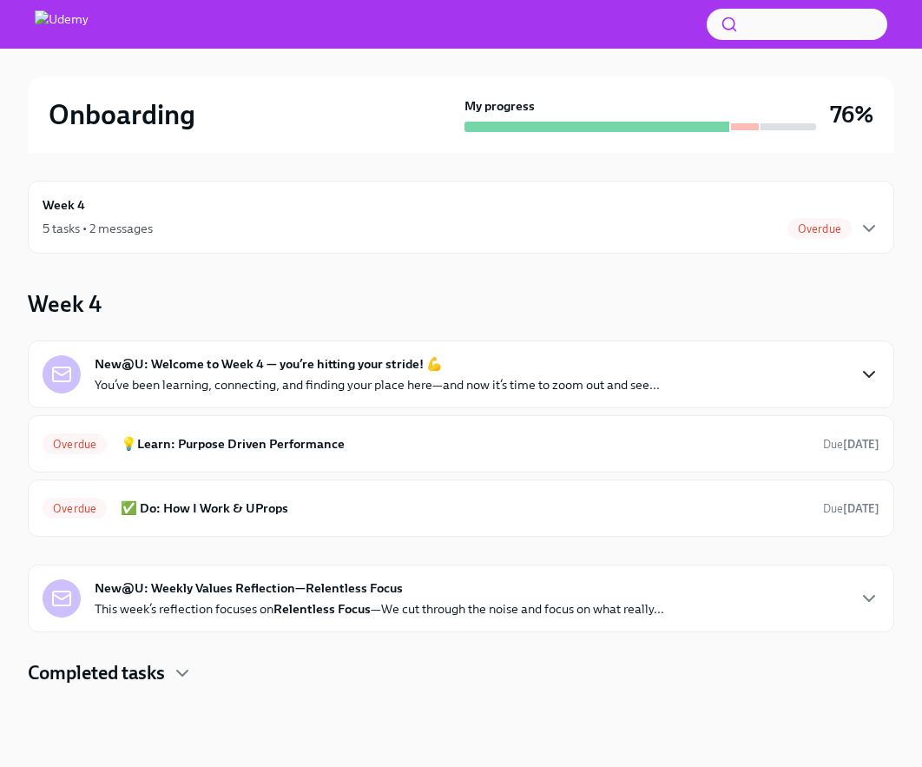
click at [817, 375] on icon "button" at bounding box center [869, 374] width 10 height 5
